Goal: Task Accomplishment & Management: Complete application form

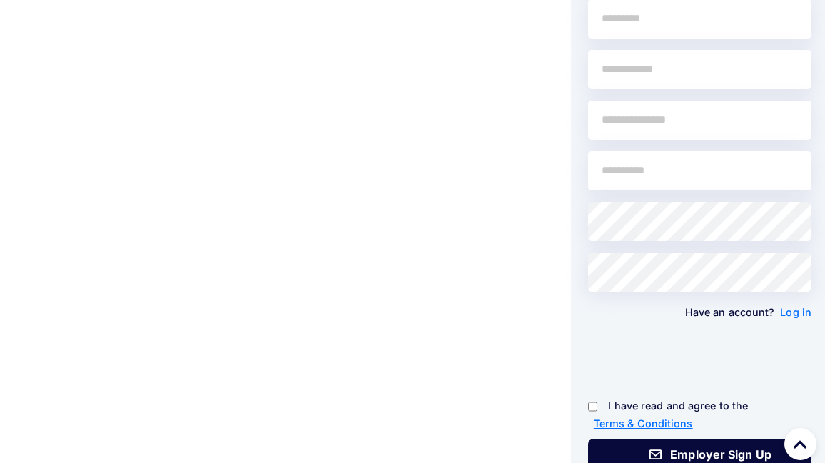
scroll to position [143, 0]
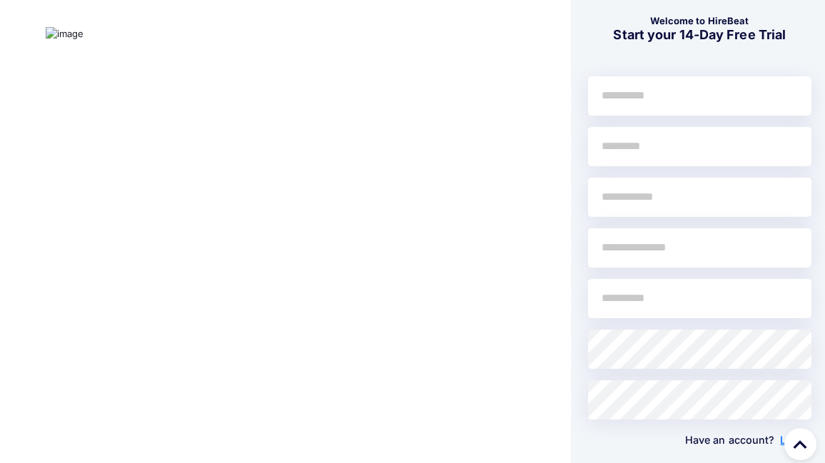
click at [668, 113] on input "text" at bounding box center [699, 95] width 223 height 39
type input "******"
click at [623, 145] on input "text" at bounding box center [699, 146] width 223 height 39
type input "******"
click at [686, 197] on input "text" at bounding box center [699, 197] width 223 height 39
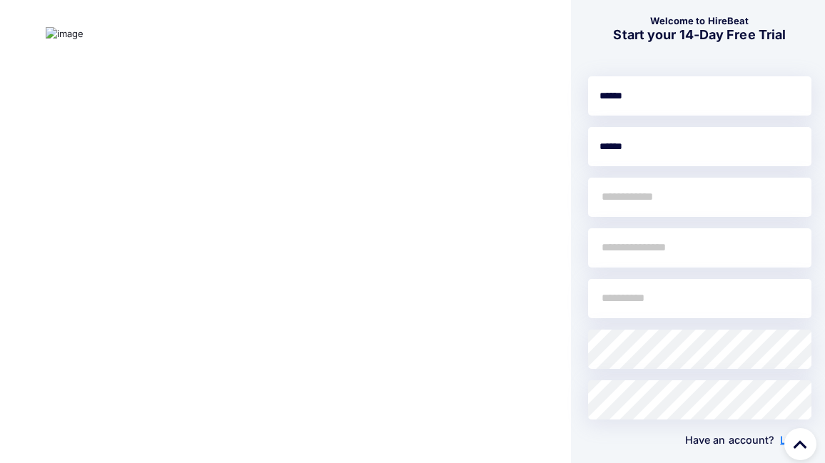
type input "**********"
click at [681, 248] on input "text" at bounding box center [699, 247] width 223 height 39
type input "**********"
click at [691, 298] on input "email" at bounding box center [699, 298] width 223 height 39
type input "**********"
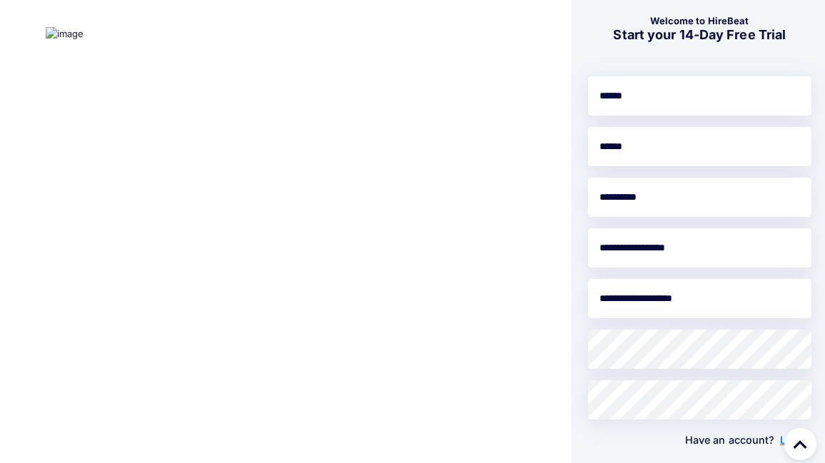
click at [424, 265] on div at bounding box center [230, 313] width 460 height 708
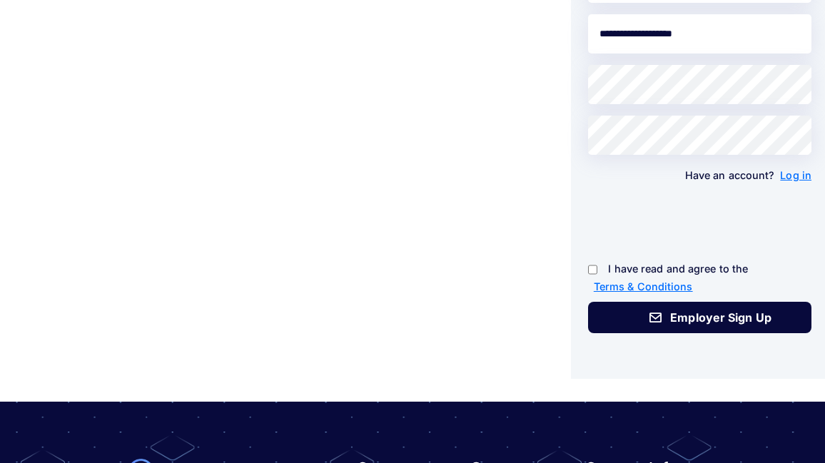
scroll to position [428, 0]
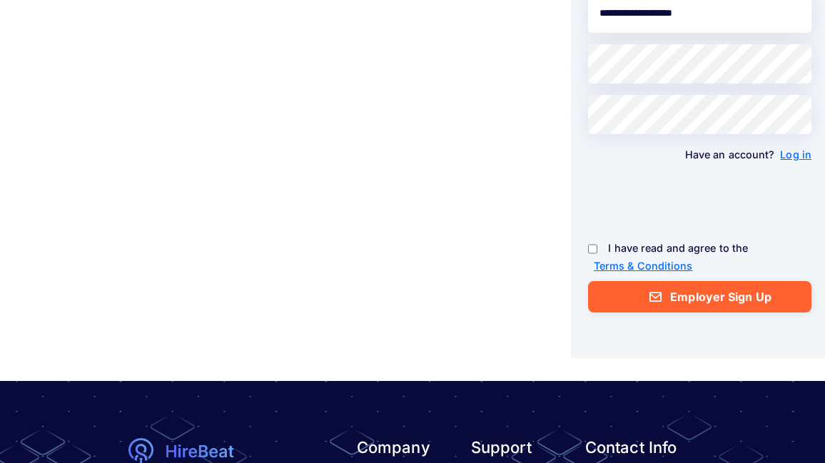
click at [664, 292] on icon "submit" at bounding box center [655, 296] width 19 height 11
click at [734, 300] on button "Employer Sign Up" at bounding box center [699, 296] width 223 height 31
click at [735, 295] on button "Employer Sign Up" at bounding box center [699, 296] width 223 height 31
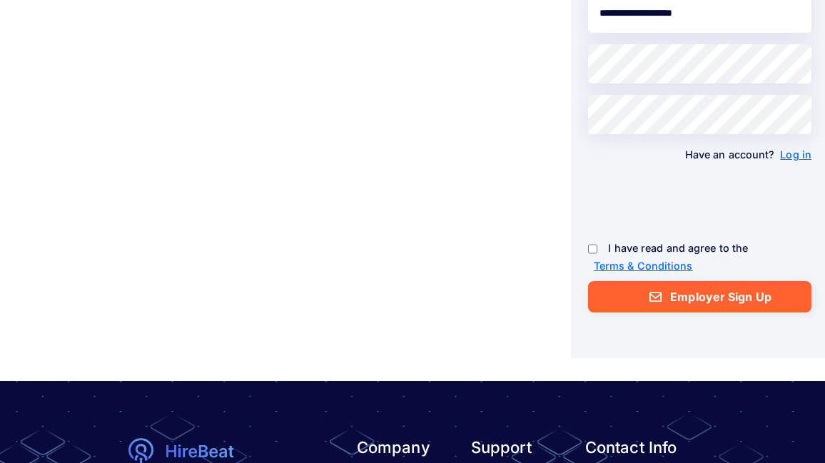
click at [735, 295] on button "Employer Sign Up" at bounding box center [699, 296] width 223 height 31
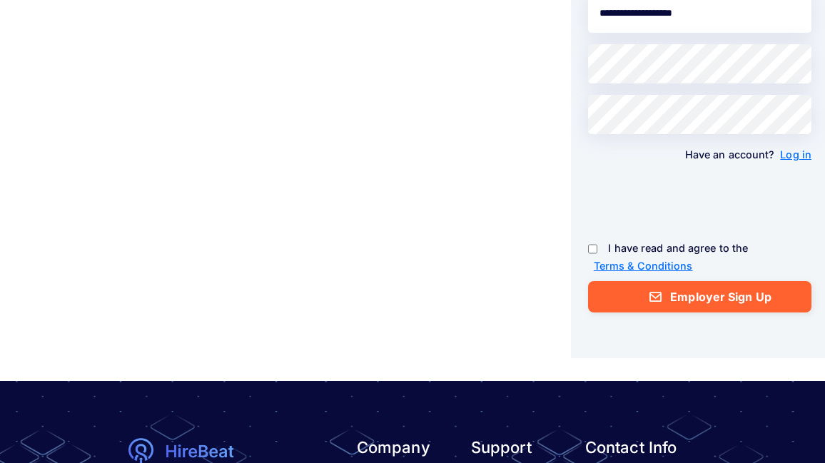
click at [736, 295] on button "Employer Sign Up" at bounding box center [699, 296] width 223 height 31
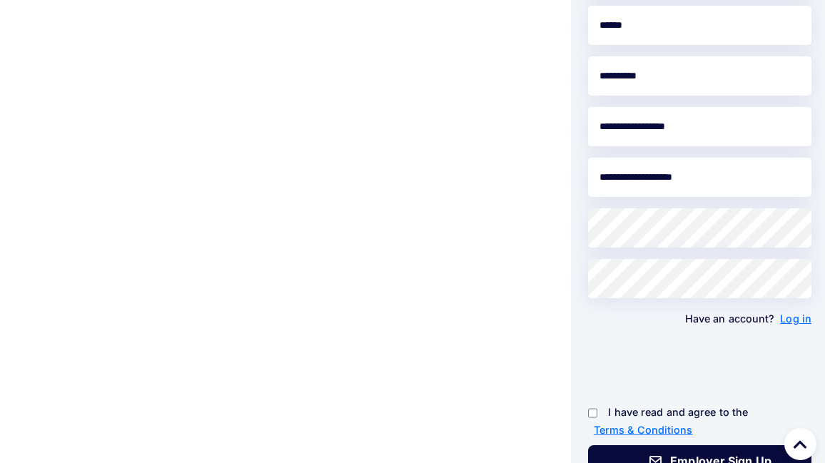
scroll to position [214, 0]
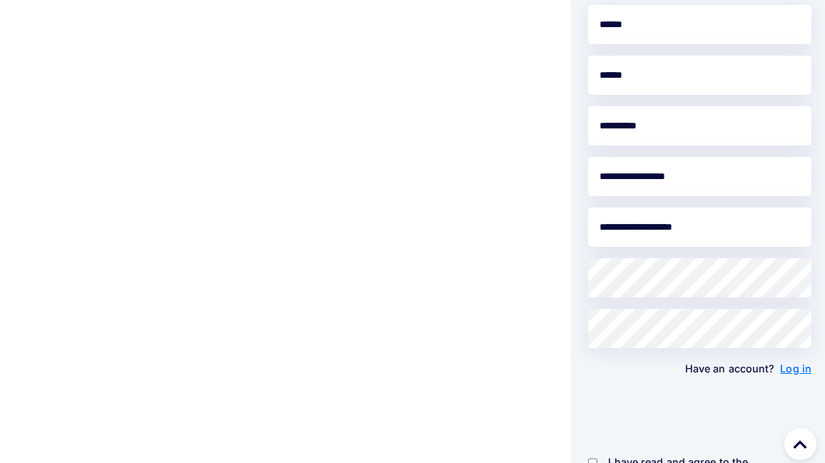
click at [682, 231] on input "**********" at bounding box center [699, 227] width 223 height 39
click at [736, 212] on input "**********" at bounding box center [699, 227] width 223 height 39
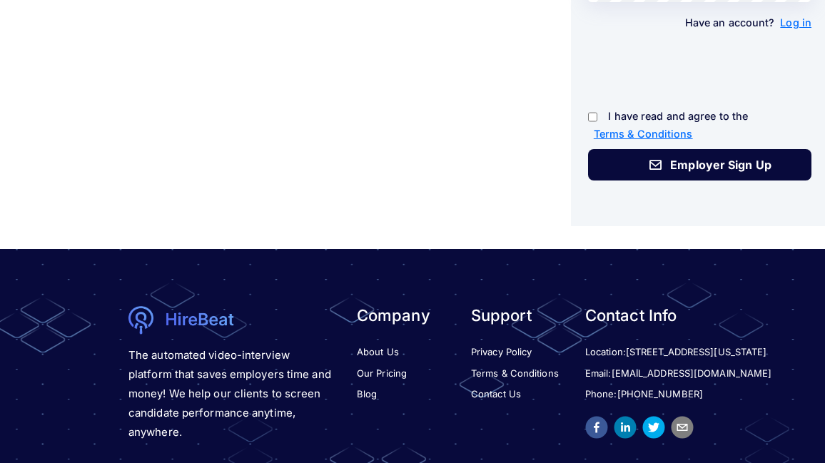
scroll to position [571, 0]
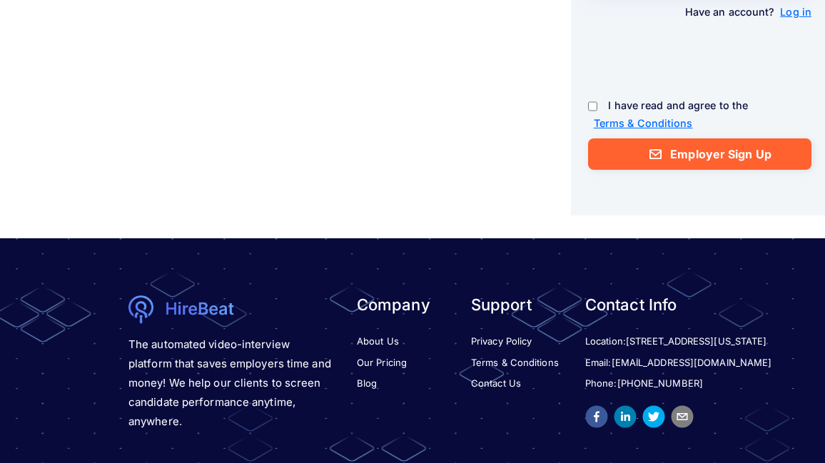
click at [695, 152] on button "Employer Sign Up" at bounding box center [699, 153] width 223 height 31
click at [695, 151] on button "Employer Sign Up" at bounding box center [699, 153] width 223 height 31
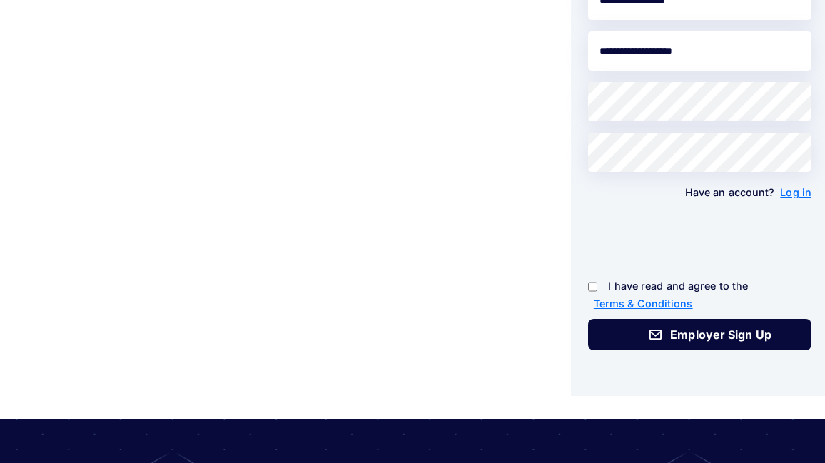
scroll to position [357, 0]
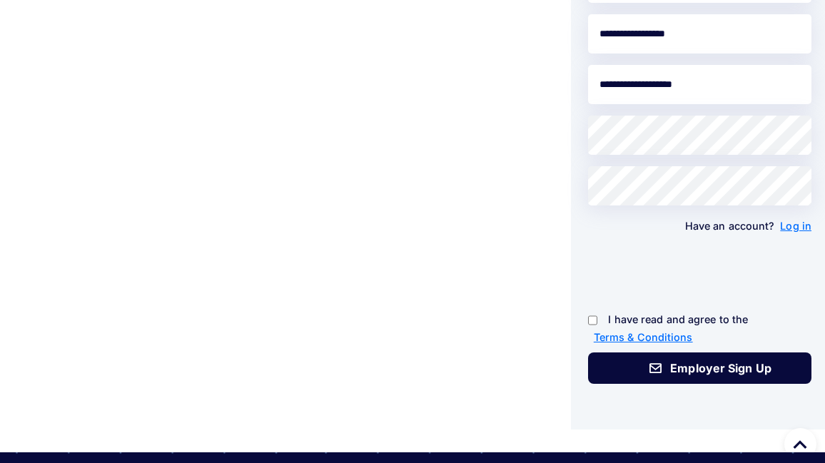
click at [588, 352] on button "Employer Sign Up" at bounding box center [699, 367] width 223 height 31
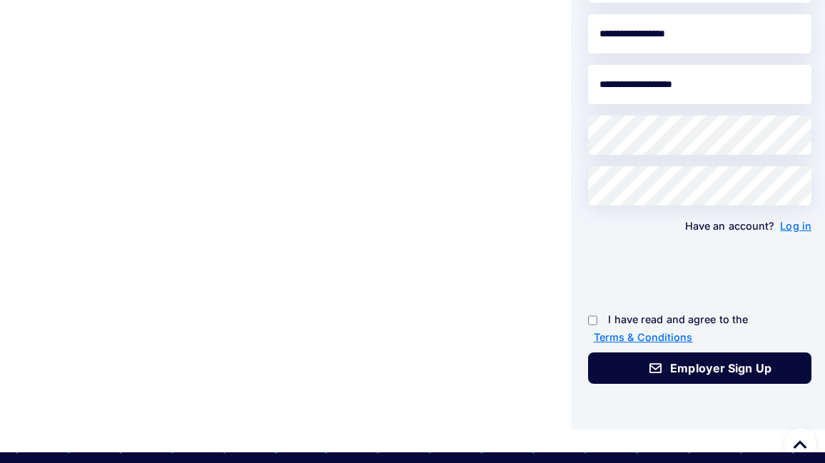
click at [588, 352] on button "Employer Sign Up" at bounding box center [699, 367] width 223 height 31
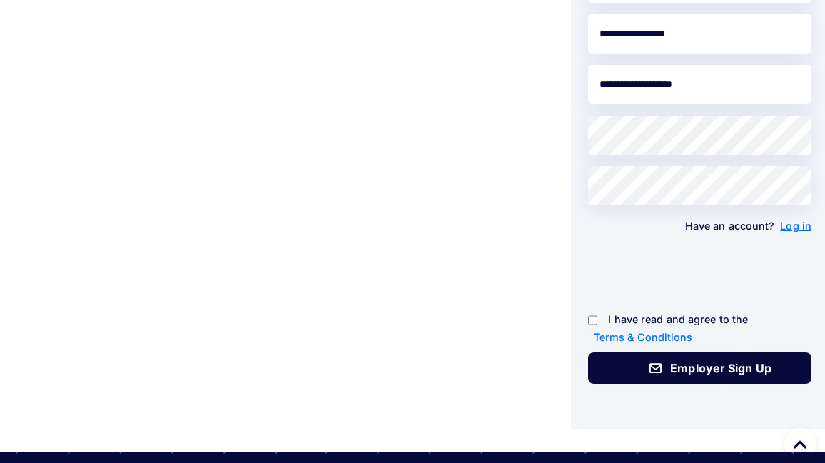
click at [588, 352] on button "Employer Sign Up" at bounding box center [699, 367] width 223 height 31
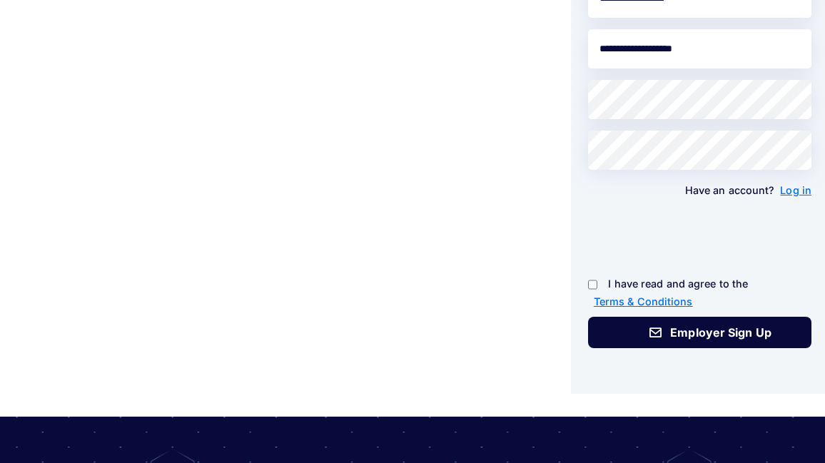
scroll to position [428, 0]
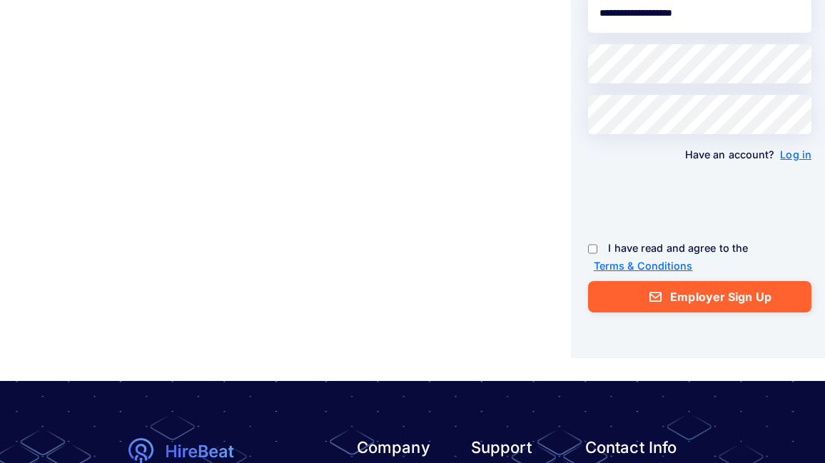
click at [762, 299] on button "Employer Sign Up" at bounding box center [699, 296] width 223 height 31
click at [739, 299] on button "Employer Sign Up" at bounding box center [699, 296] width 223 height 31
click at [737, 299] on button "Employer Sign Up" at bounding box center [699, 296] width 223 height 31
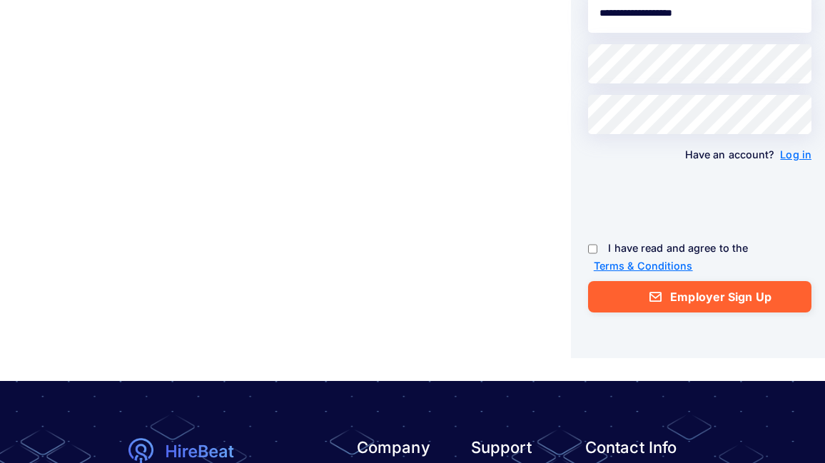
click at [736, 299] on button "Employer Sign Up" at bounding box center [699, 296] width 223 height 31
click at [664, 300] on icon "submit" at bounding box center [655, 296] width 19 height 11
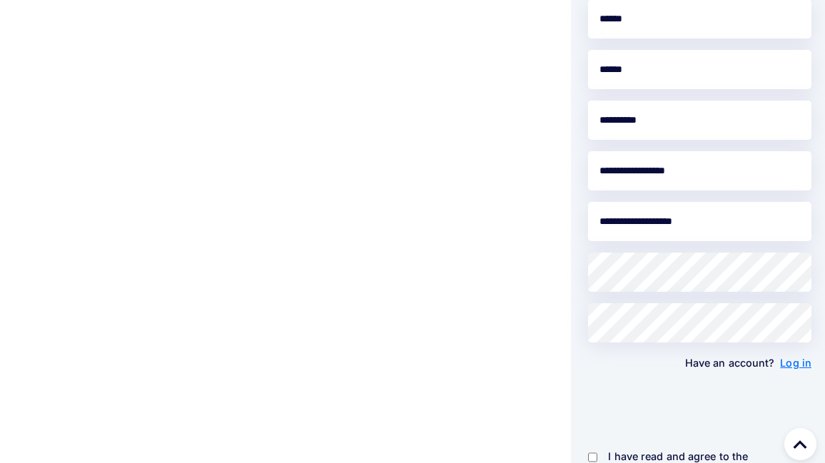
scroll to position [214, 0]
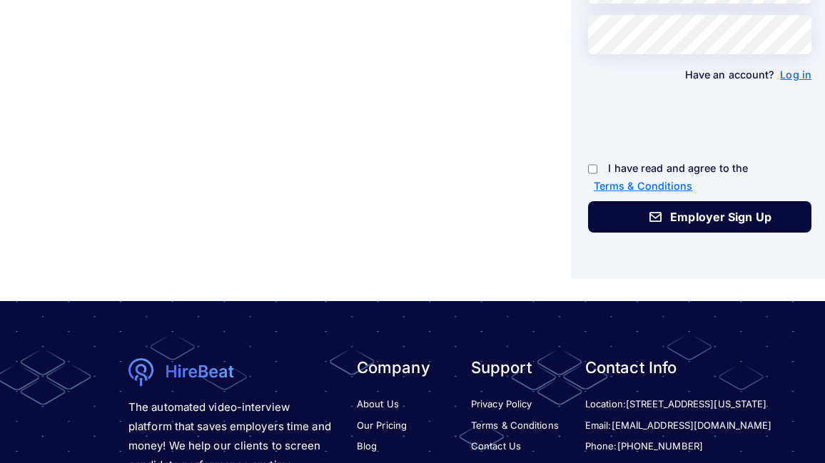
scroll to position [571, 0]
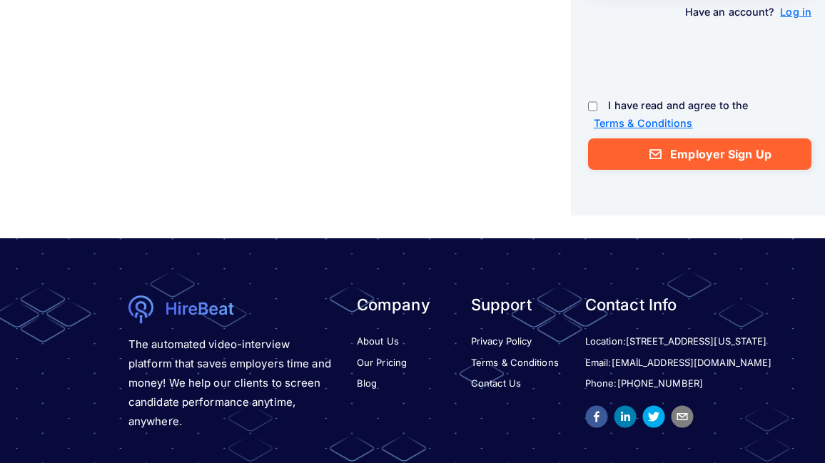
click at [682, 158] on button "Employer Sign Up" at bounding box center [699, 153] width 223 height 31
click at [683, 158] on button "Employer Sign Up" at bounding box center [699, 153] width 223 height 31
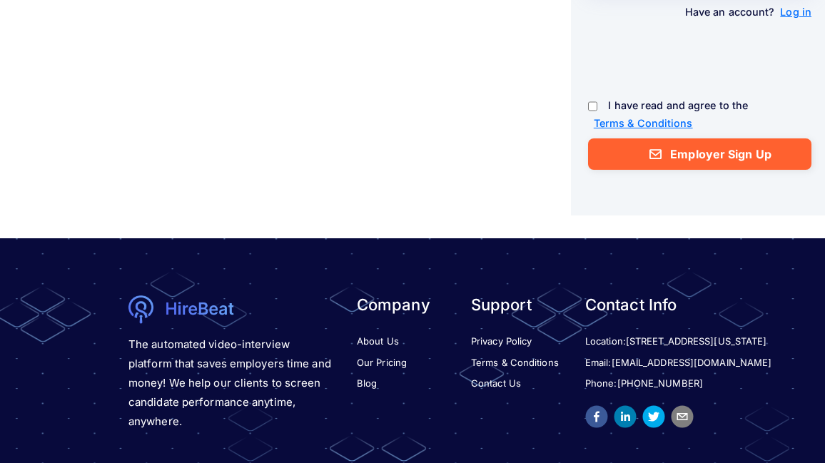
click at [683, 158] on button "Employer Sign Up" at bounding box center [699, 153] width 223 height 31
click at [702, 145] on button "Employer Sign Up" at bounding box center [699, 153] width 223 height 31
click at [698, 166] on button "Employer Sign Up" at bounding box center [699, 153] width 223 height 31
click at [695, 165] on button "Employer Sign Up" at bounding box center [699, 153] width 223 height 31
click at [693, 164] on button "Employer Sign Up" at bounding box center [699, 153] width 223 height 31
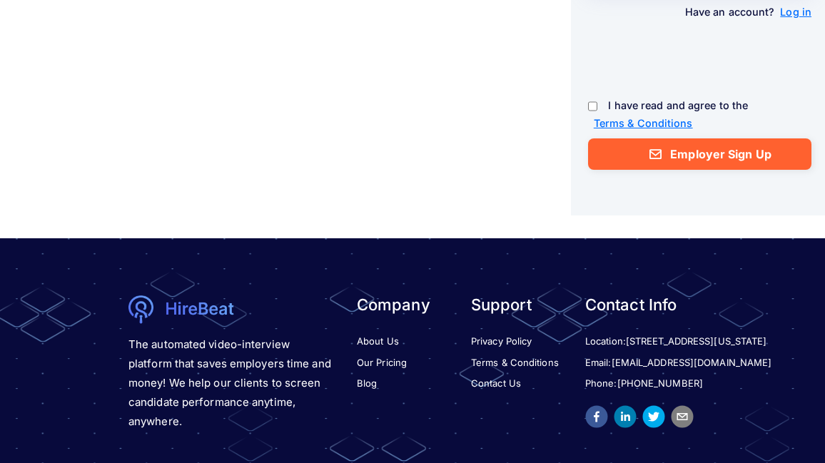
click at [693, 163] on button "Employer Sign Up" at bounding box center [699, 153] width 223 height 31
